Goal: Task Accomplishment & Management: Manage account settings

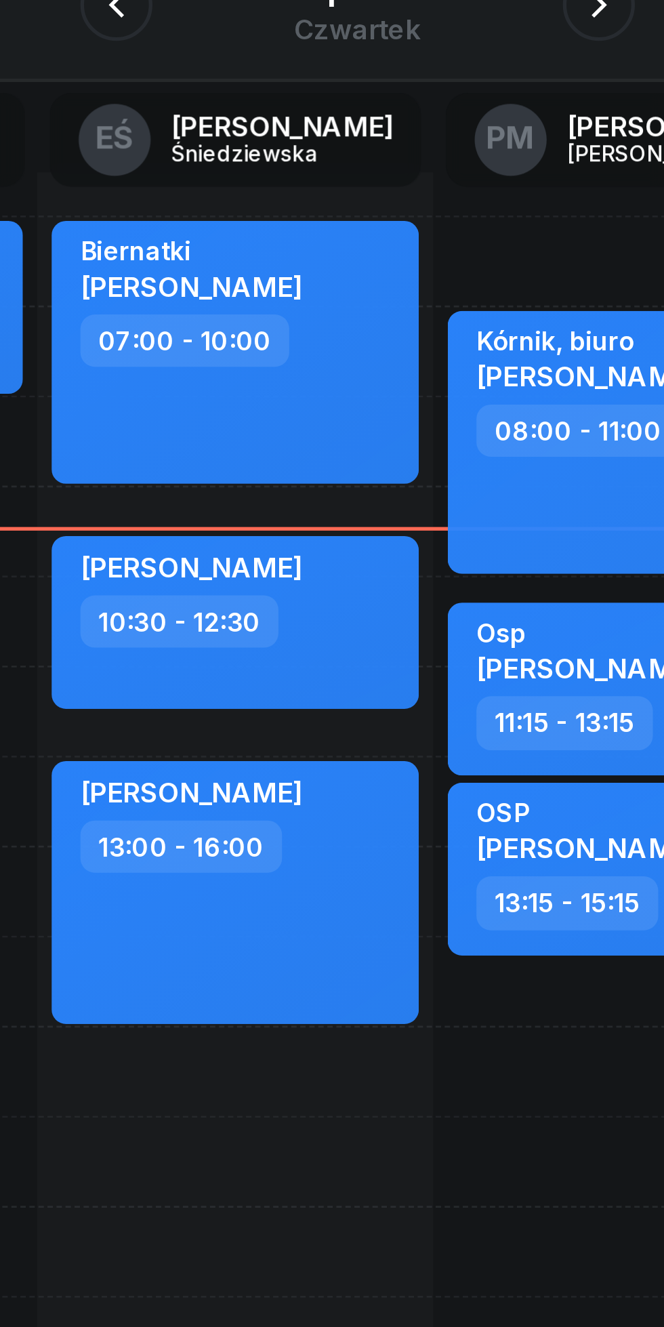
click at [327, 389] on div "10:30 - 12:30" at bounding box center [287, 384] width 119 height 20
select select "10"
select select "30"
select select "12"
select select "30"
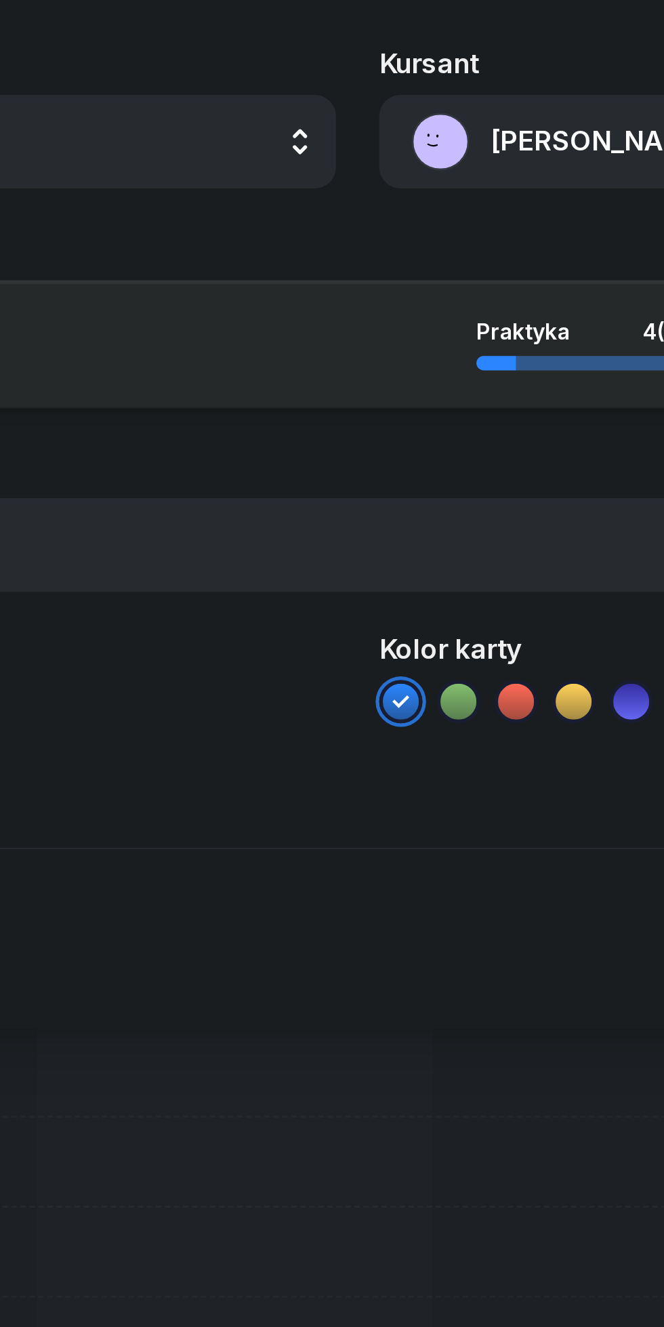
click at [386, 200] on button "[PERSON_NAME]" at bounding box center [485, 203] width 291 height 35
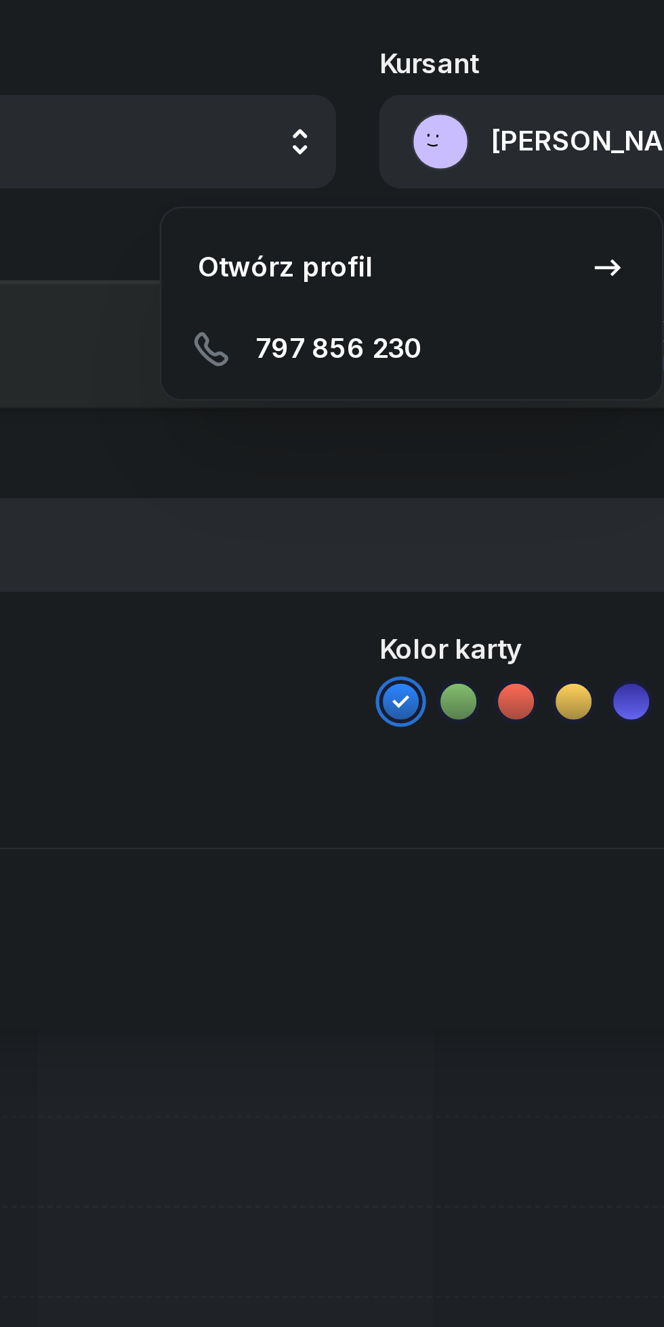
click at [297, 250] on div "Otwórz profil" at bounding box center [305, 251] width 66 height 18
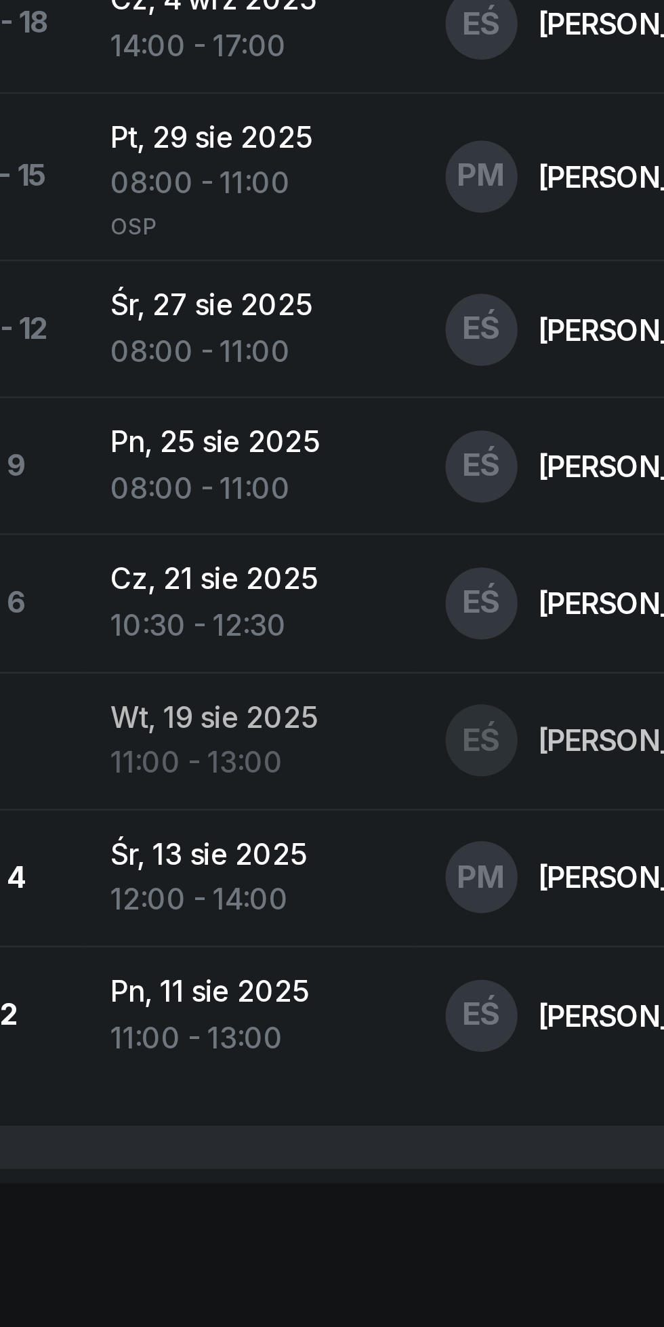
scroll to position [401, 0]
